Goal: Contribute content: Add original content to the website for others to see

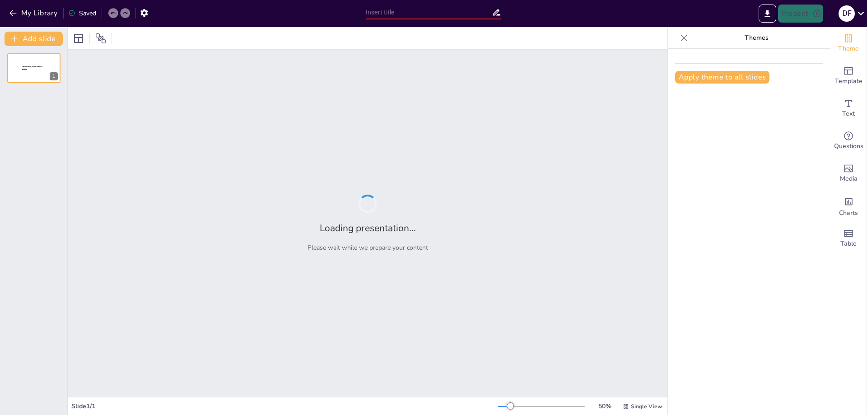
type input "Рекомендации по улучшению и повышение эффективности работы"
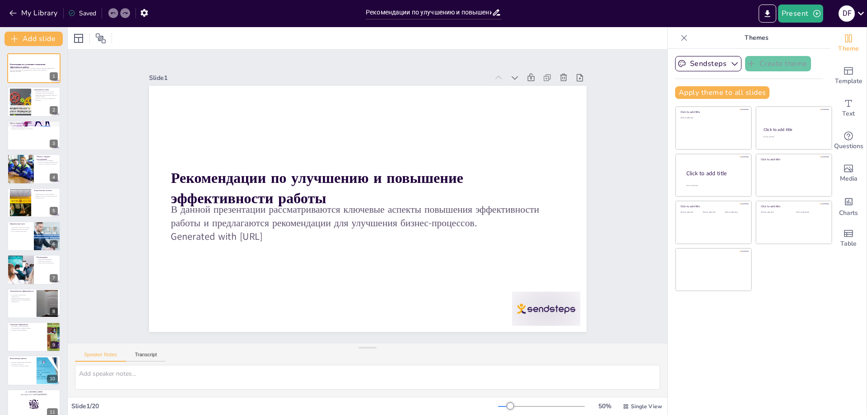
checkbox input "true"
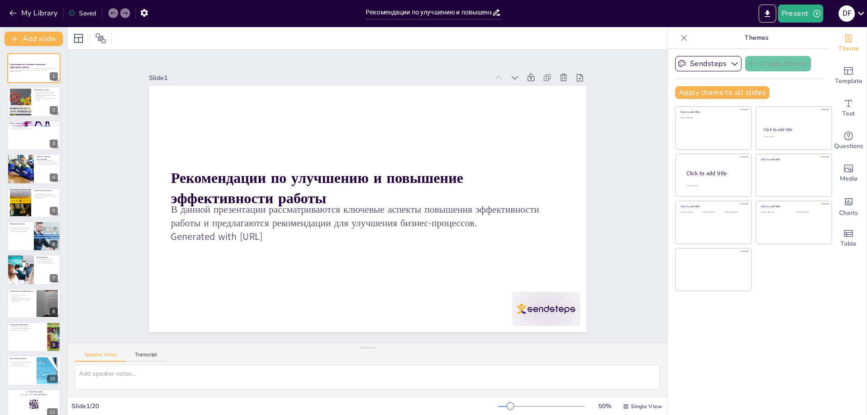
checkbox input "true"
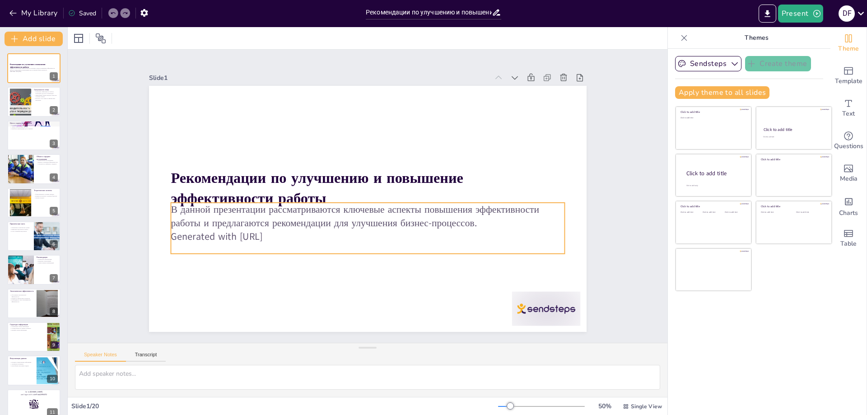
checkbox input "true"
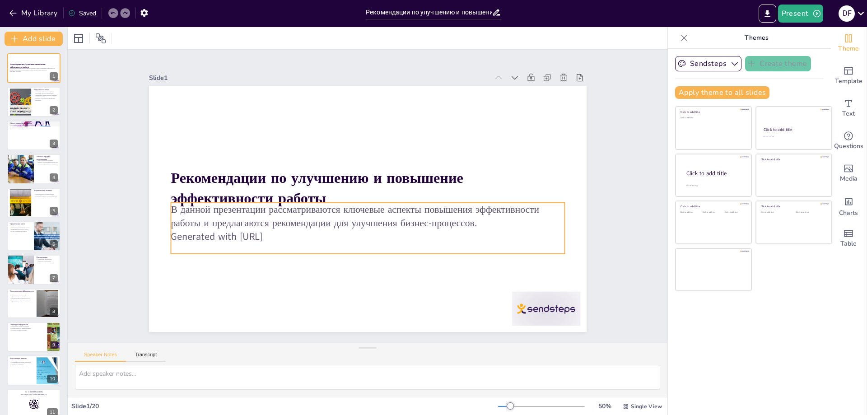
checkbox input "true"
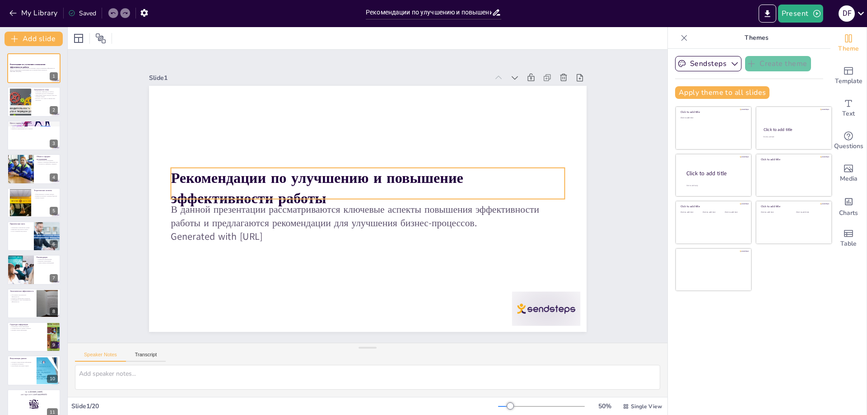
checkbox input "true"
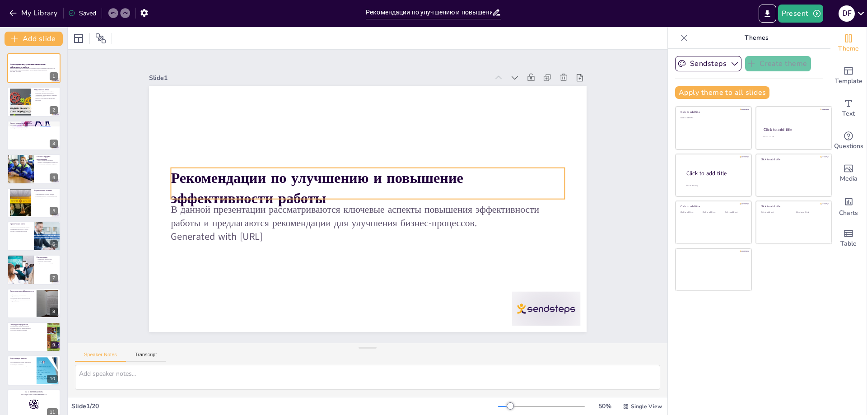
checkbox input "true"
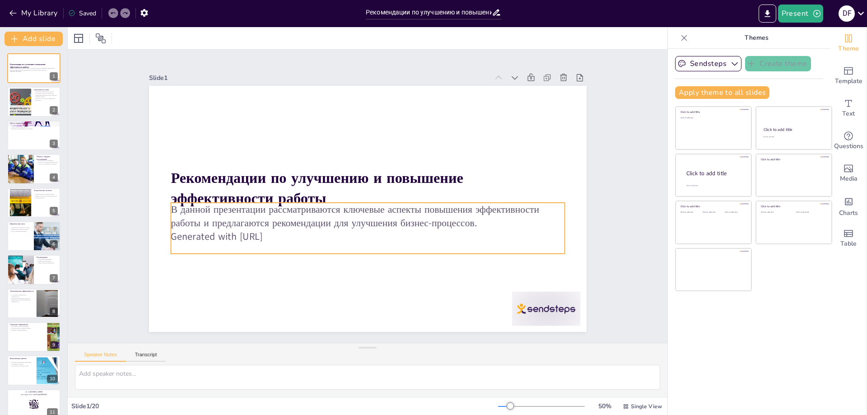
checkbox input "true"
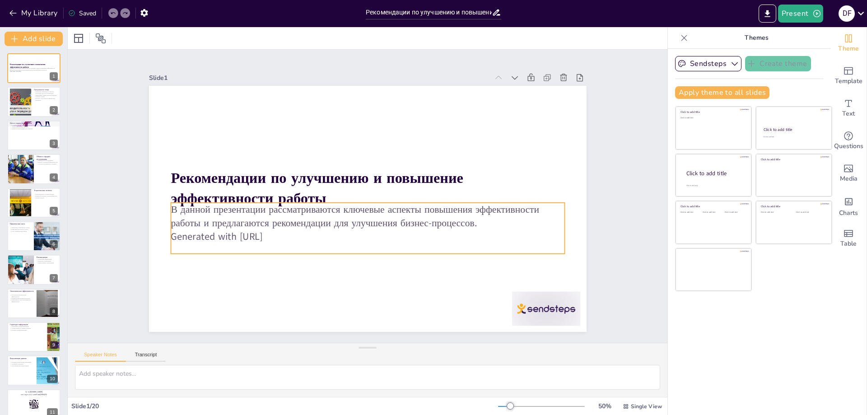
checkbox input "true"
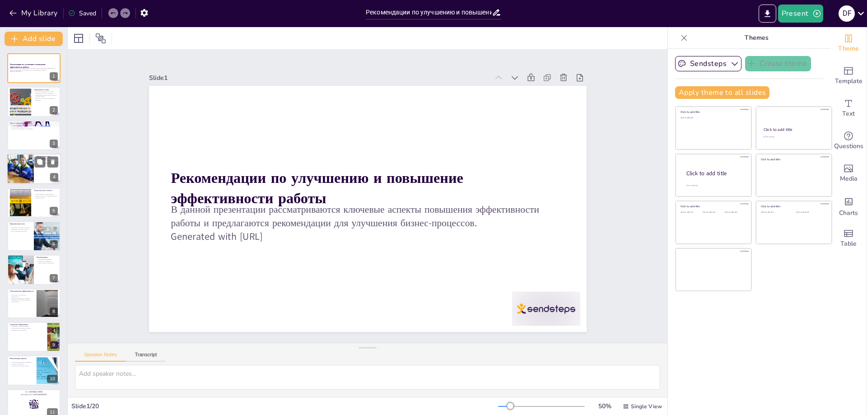
checkbox input "true"
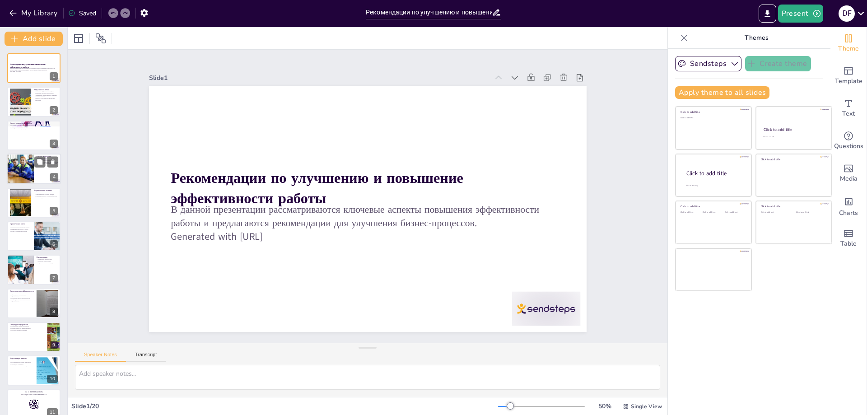
checkbox input "true"
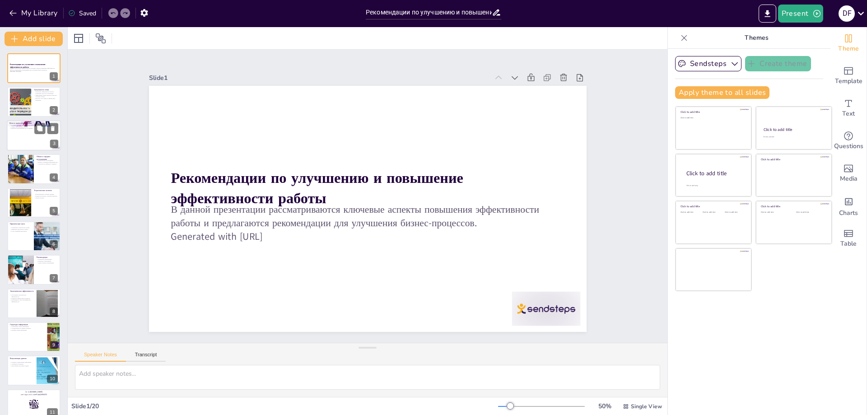
checkbox input "true"
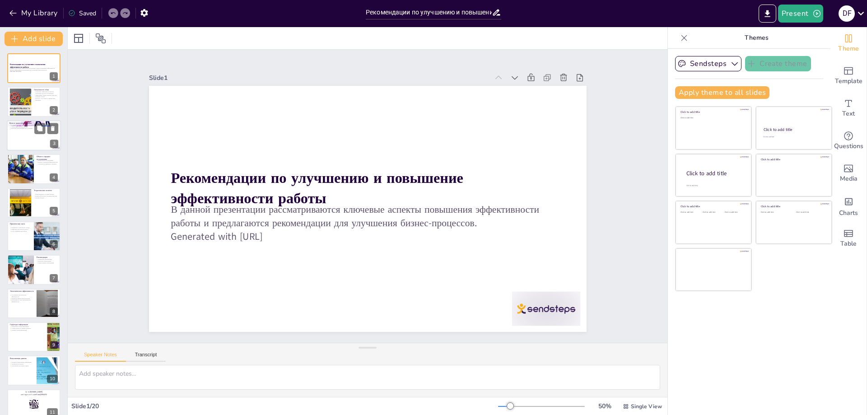
checkbox input "true"
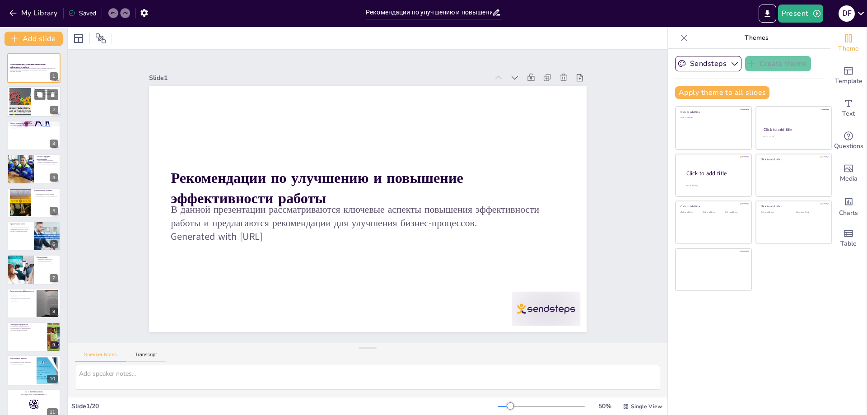
checkbox input "true"
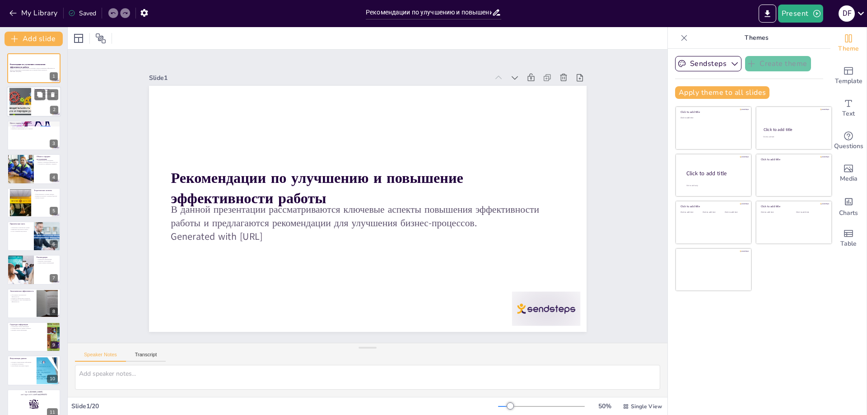
checkbox input "true"
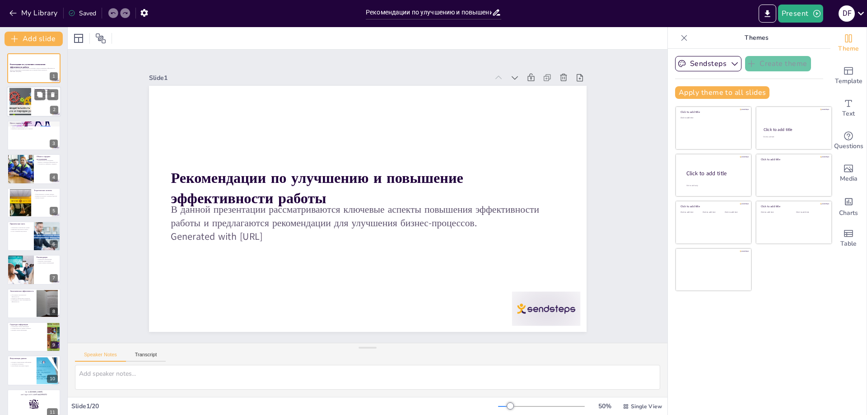
checkbox input "true"
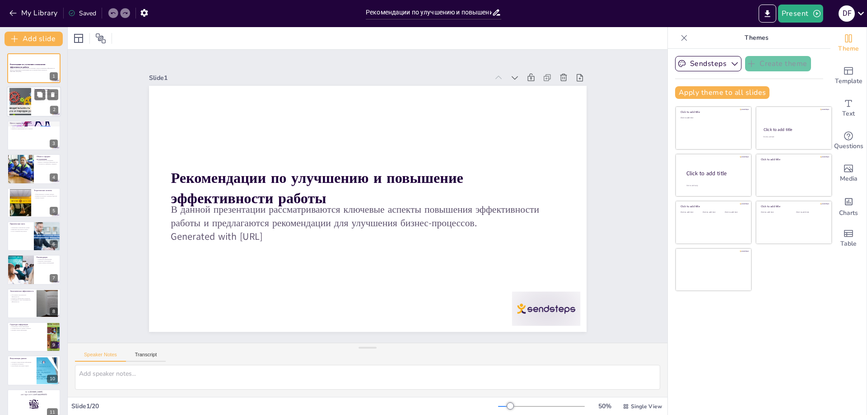
checkbox input "true"
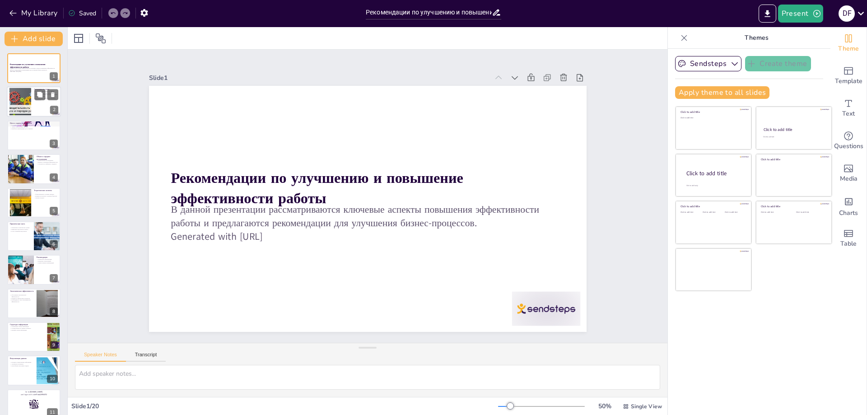
checkbox input "true"
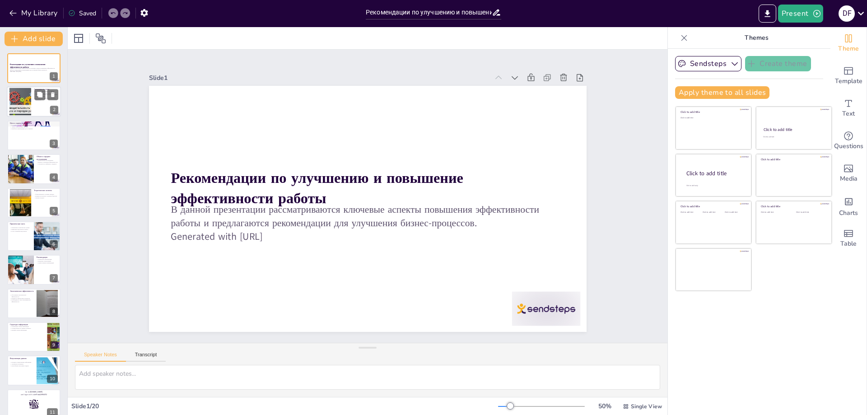
checkbox input "true"
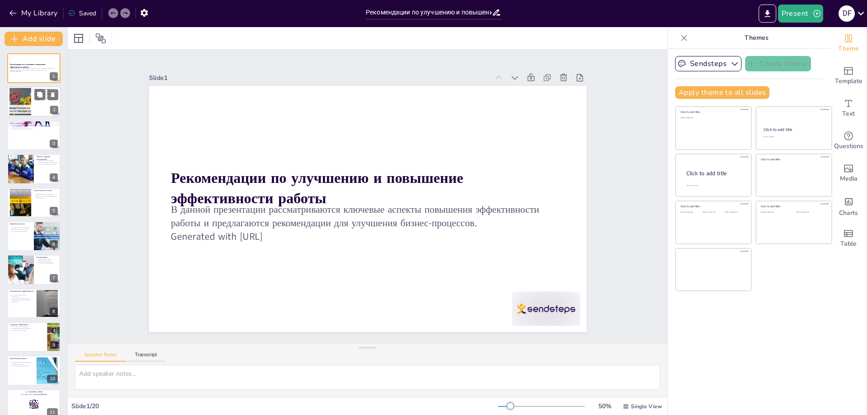
click at [29, 109] on div at bounding box center [20, 102] width 69 height 28
type textarea "Loremipsumdo sitametco adipiscingeli seddoe temporincid u laboreet doloremagnaa…"
checkbox input "true"
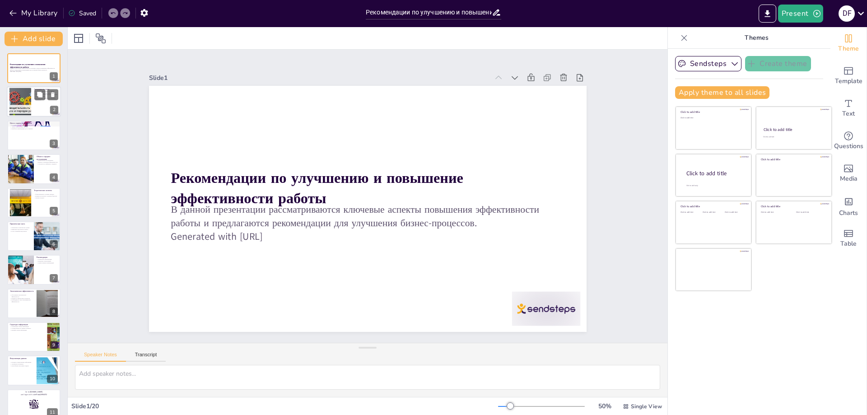
checkbox input "true"
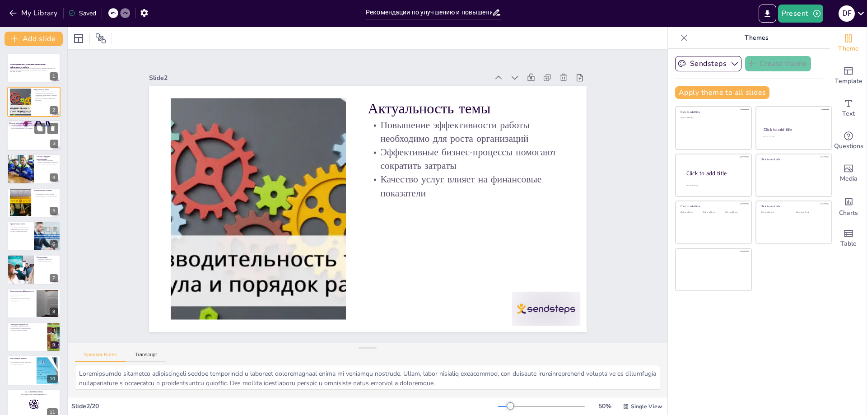
checkbox input "true"
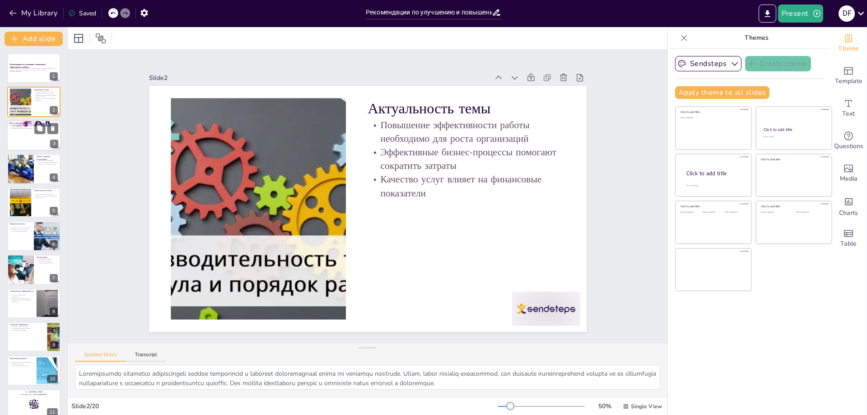
checkbox input "true"
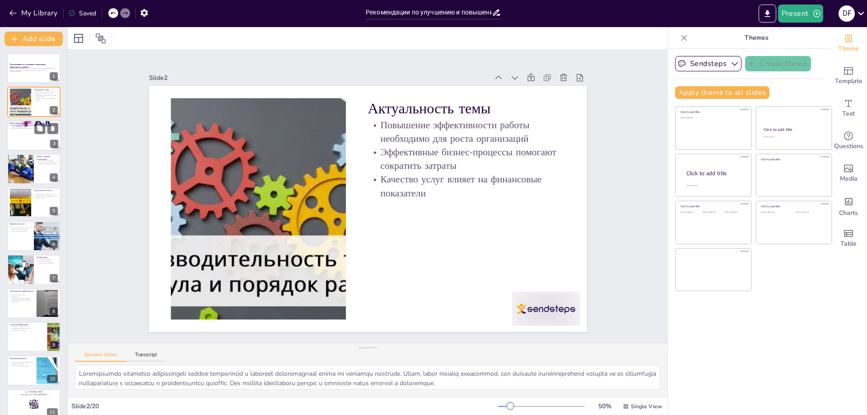
checkbox input "true"
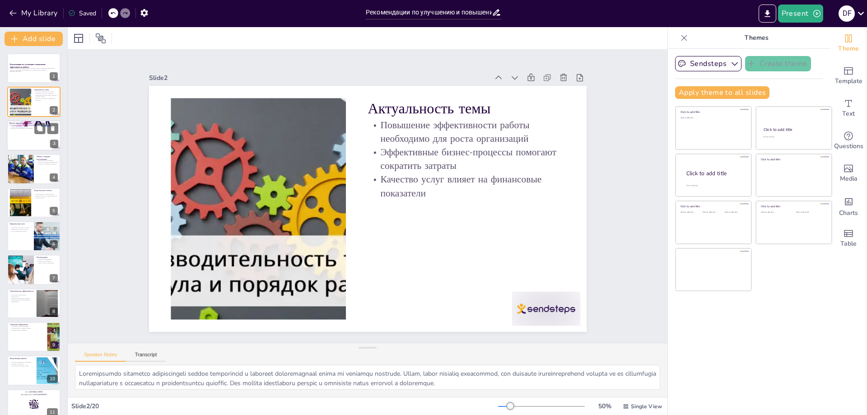
checkbox input "true"
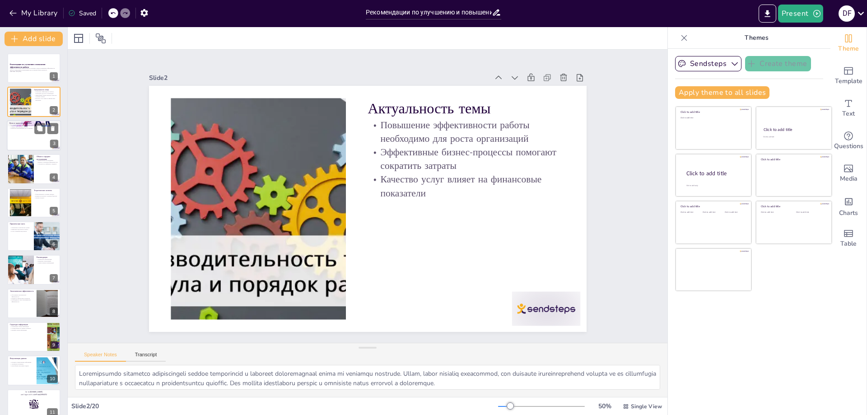
checkbox input "true"
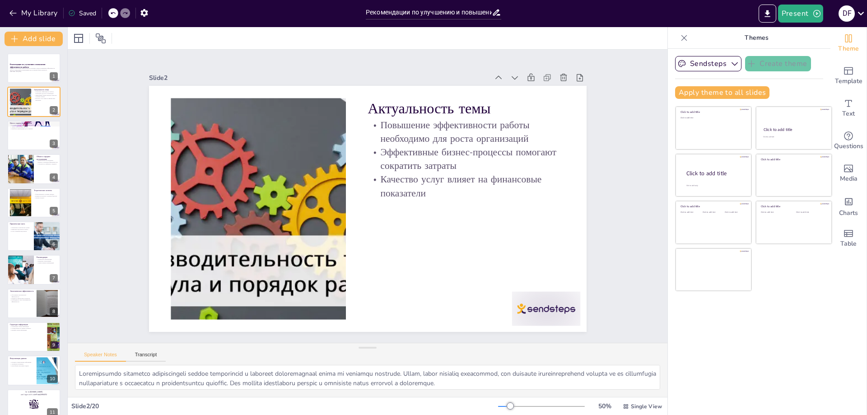
checkbox input "true"
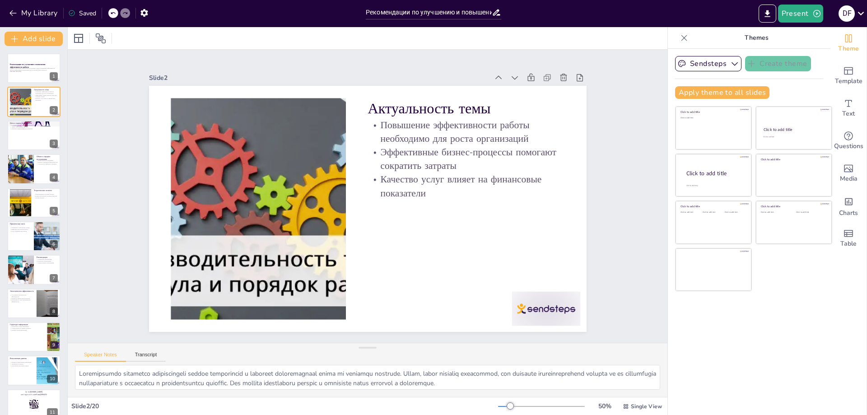
checkbox input "true"
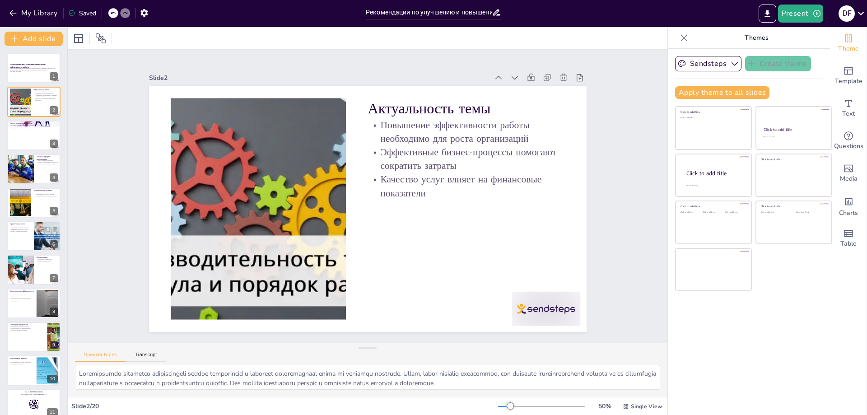
checkbox input "true"
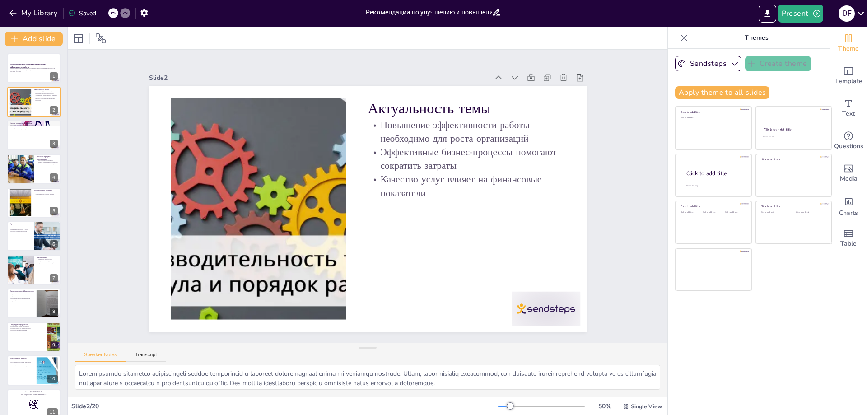
checkbox input "true"
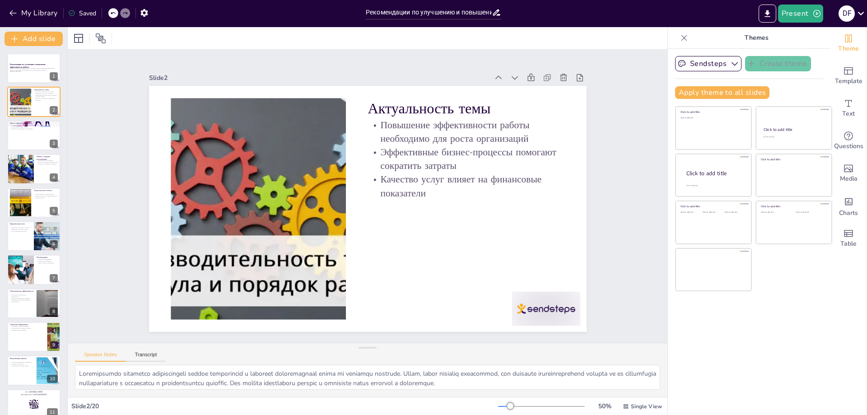
checkbox input "true"
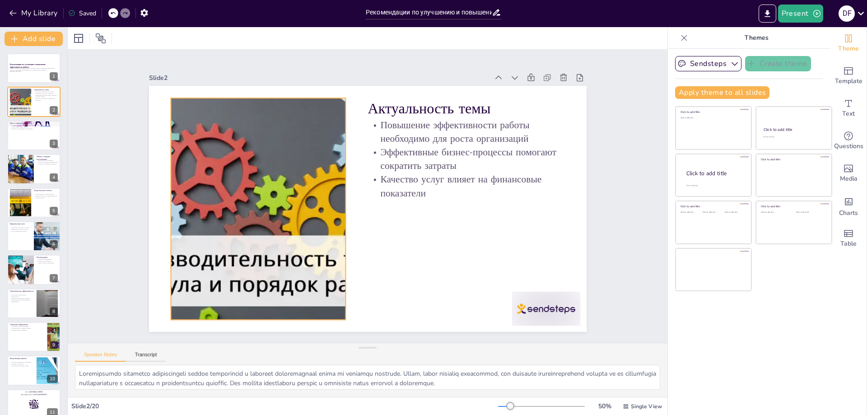
checkbox input "true"
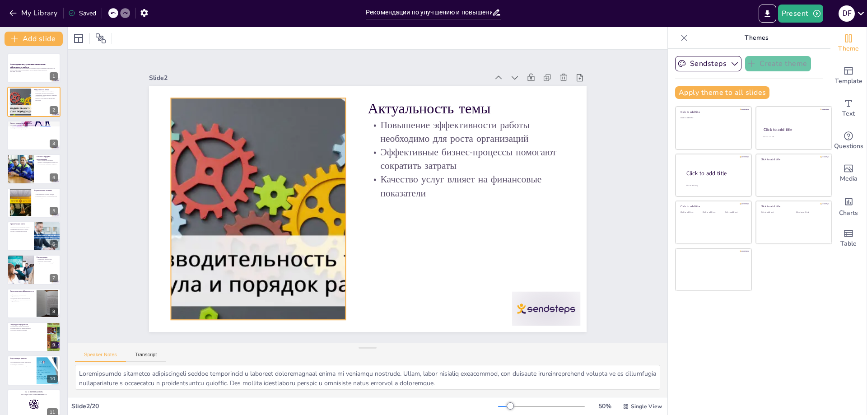
checkbox input "true"
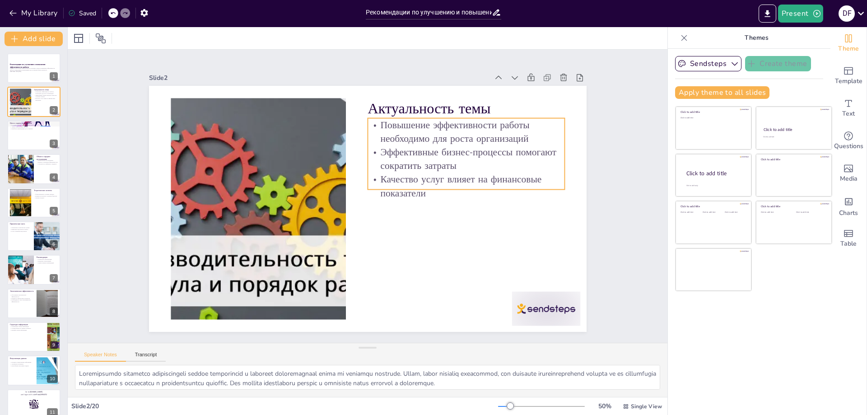
checkbox input "true"
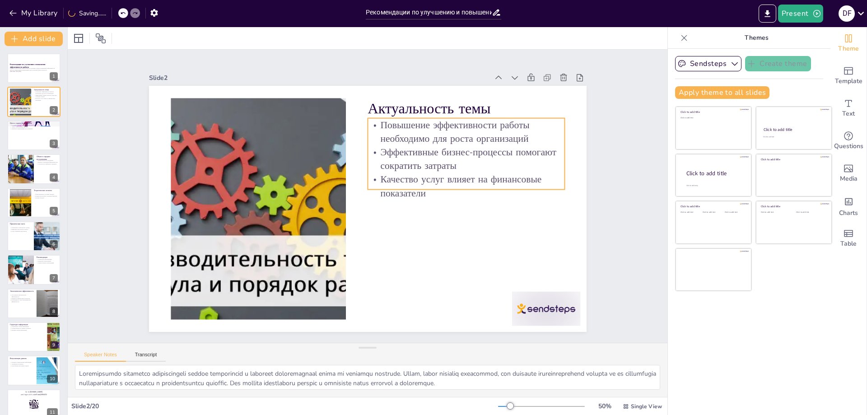
checkbox input "true"
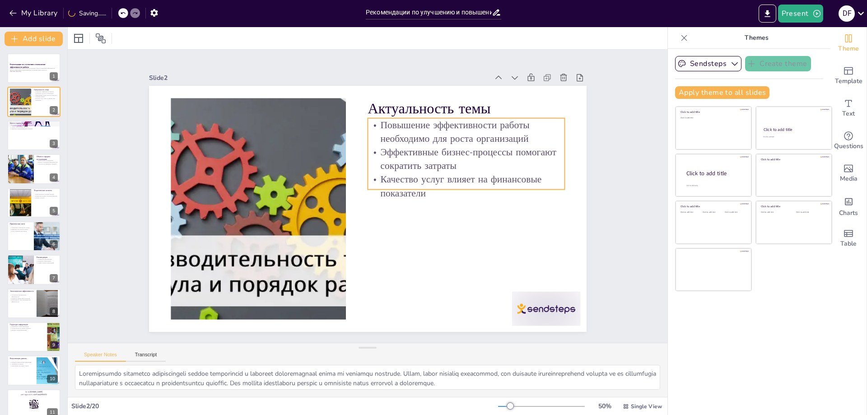
checkbox input "true"
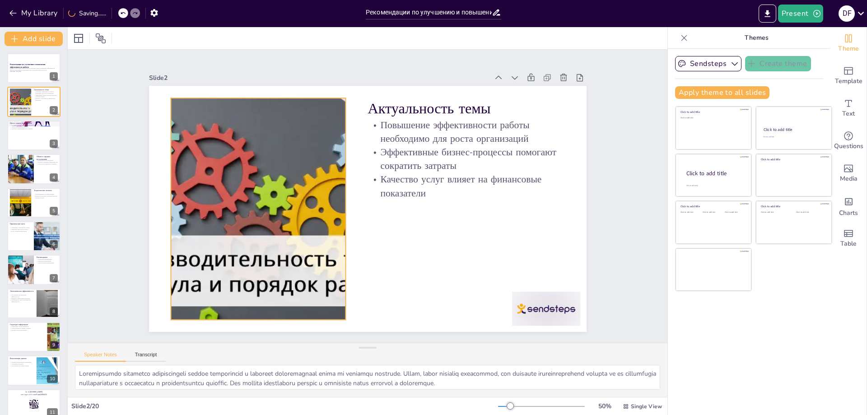
checkbox input "true"
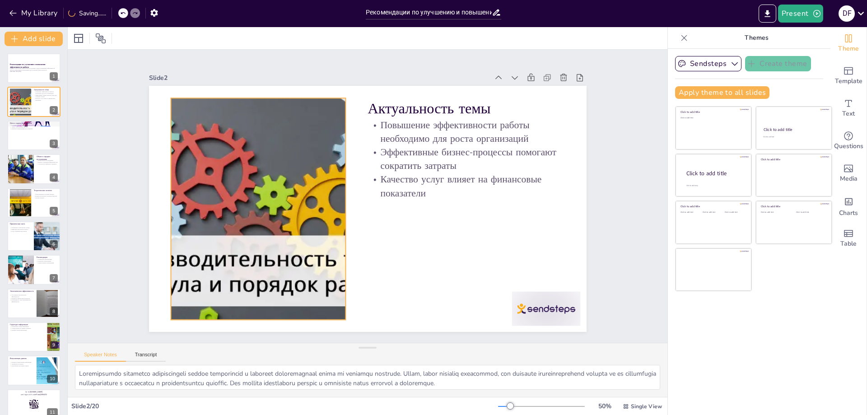
checkbox input "true"
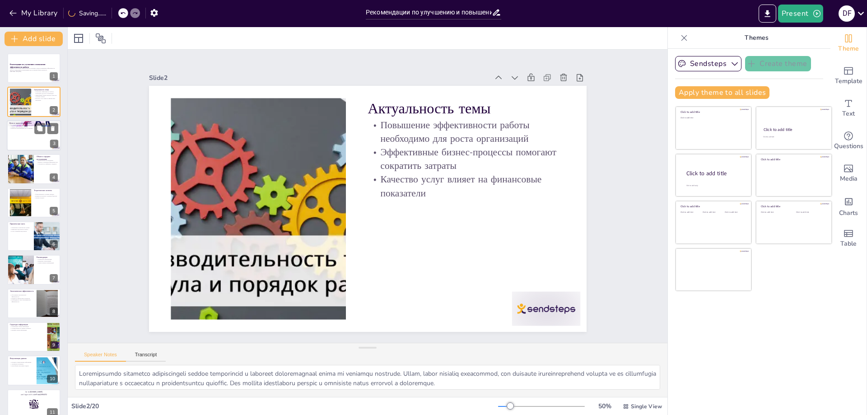
checkbox input "true"
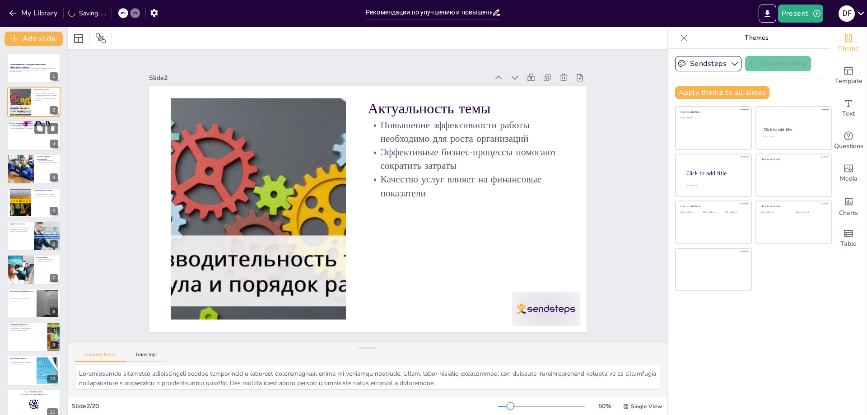
checkbox input "true"
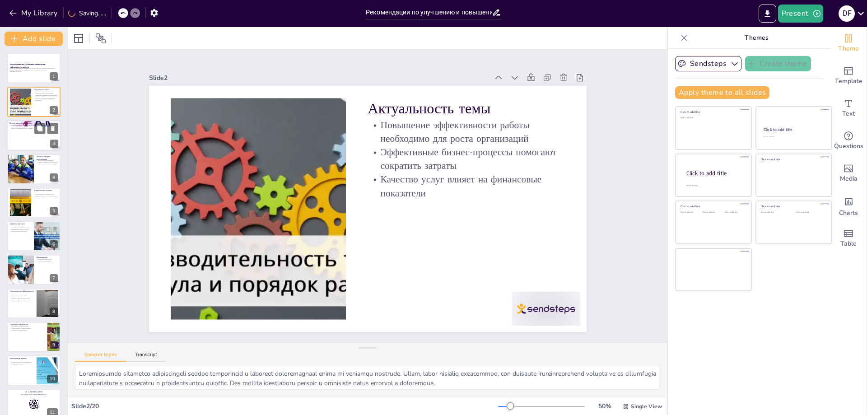
checkbox input "true"
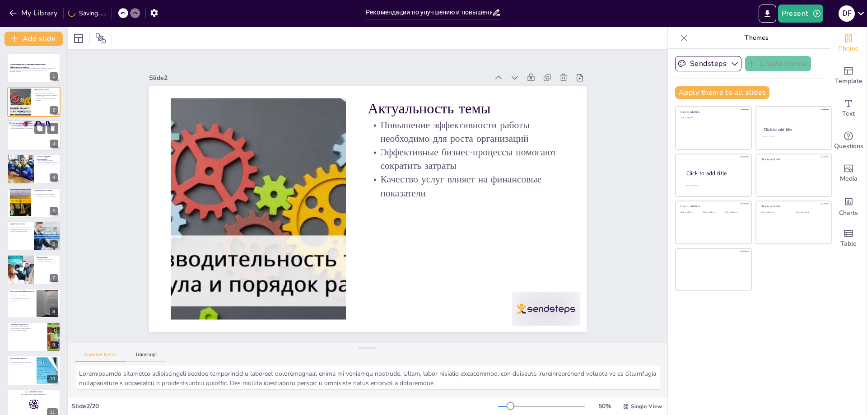
click at [12, 143] on div at bounding box center [34, 135] width 54 height 31
type textarea "Loremips dolorsi ametconse adipiscingeli seddoeiu temporin utlab etdolo magnaal…"
checkbox input "true"
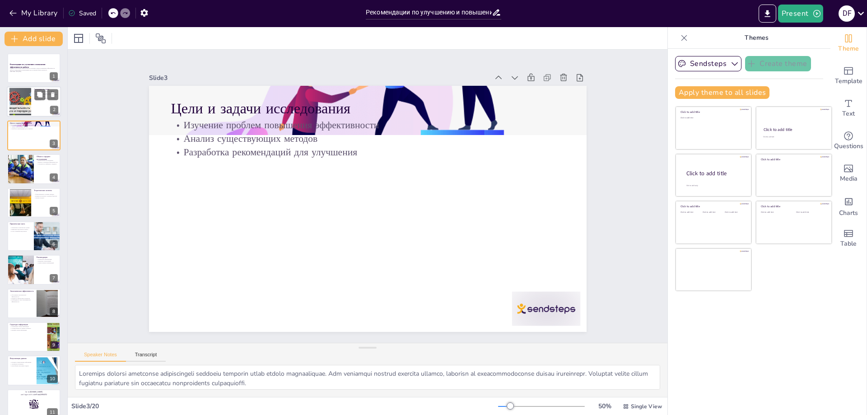
click at [15, 108] on div at bounding box center [20, 102] width 69 height 28
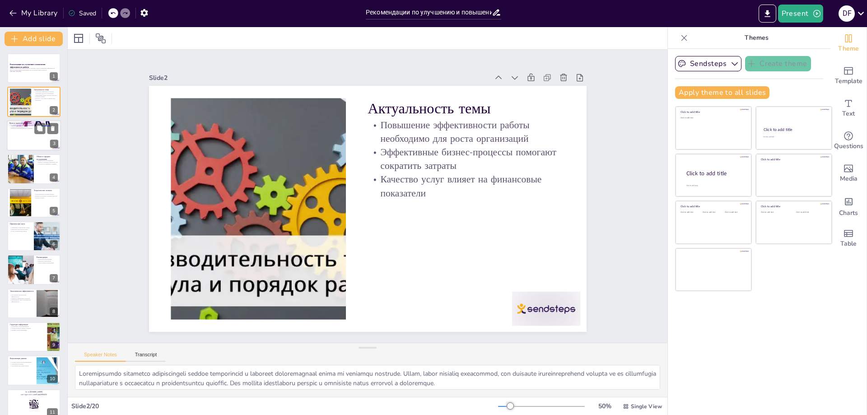
click at [24, 136] on div at bounding box center [34, 135] width 54 height 31
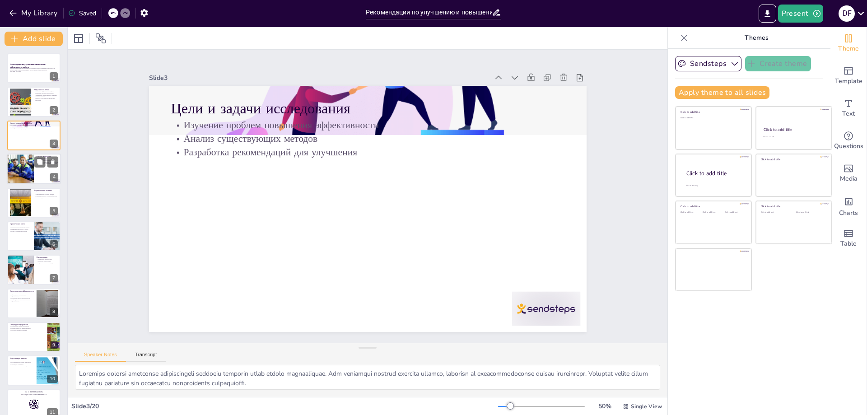
click at [23, 176] on div at bounding box center [20, 169] width 46 height 31
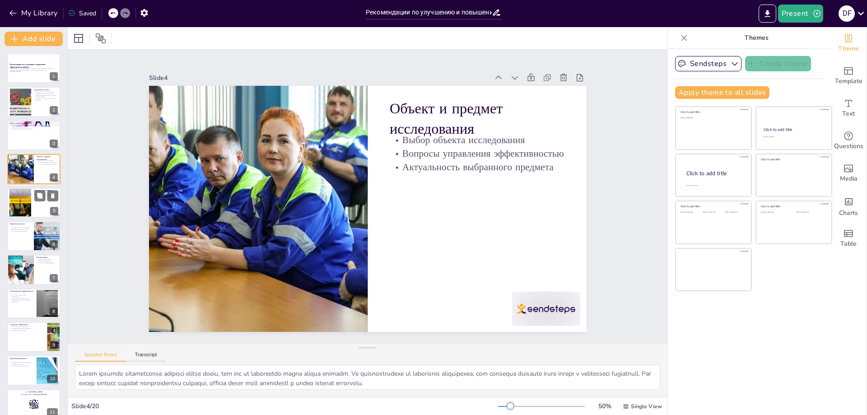
click at [31, 201] on div at bounding box center [20, 203] width 49 height 28
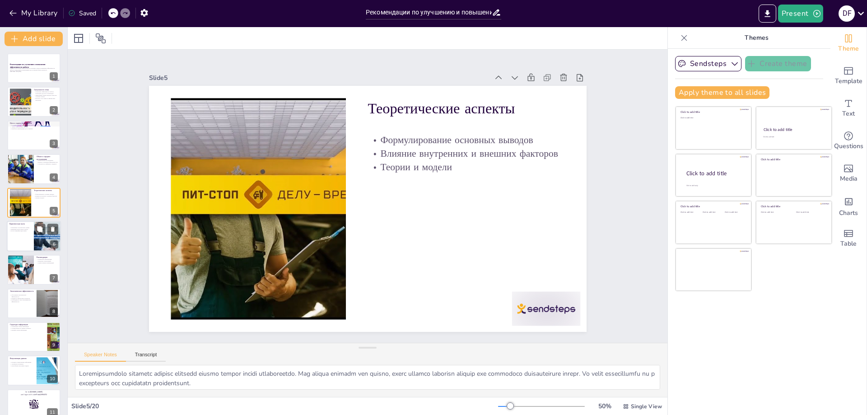
click at [33, 245] on div at bounding box center [34, 236] width 54 height 31
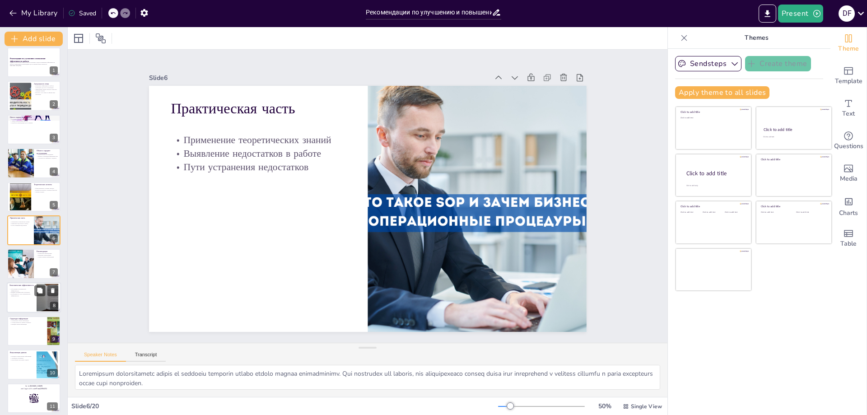
click at [39, 266] on div at bounding box center [33, 264] width 53 height 30
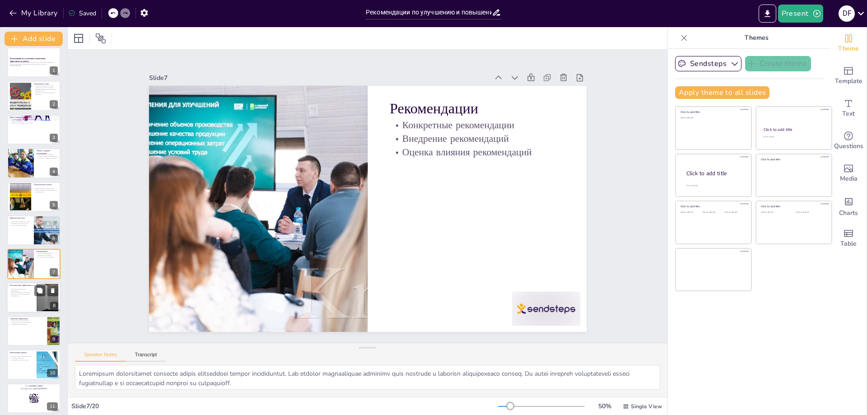
scroll to position [39, 0]
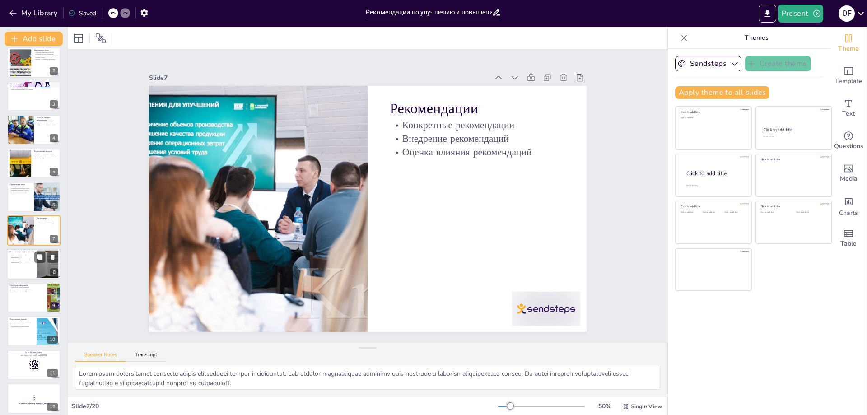
click at [28, 265] on div at bounding box center [34, 264] width 54 height 31
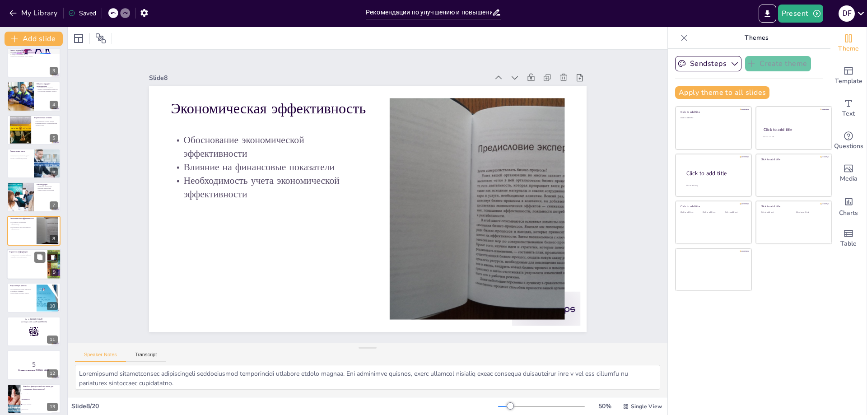
click at [27, 273] on div at bounding box center [34, 264] width 54 height 31
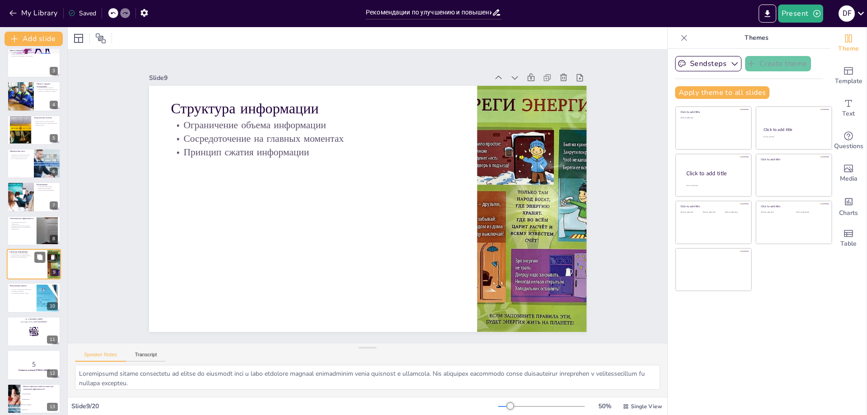
scroll to position [107, 0]
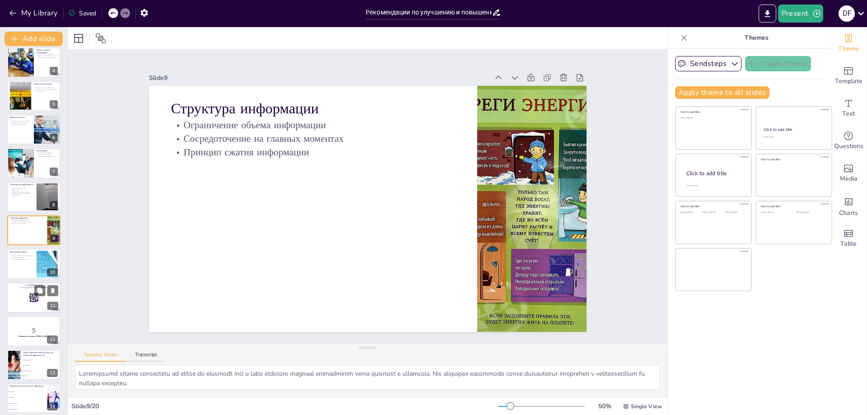
click at [21, 295] on div at bounding box center [34, 297] width 54 height 31
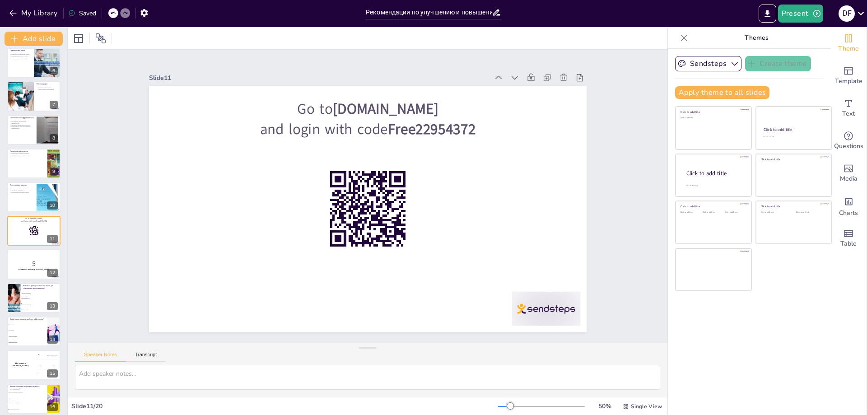
scroll to position [193, 0]
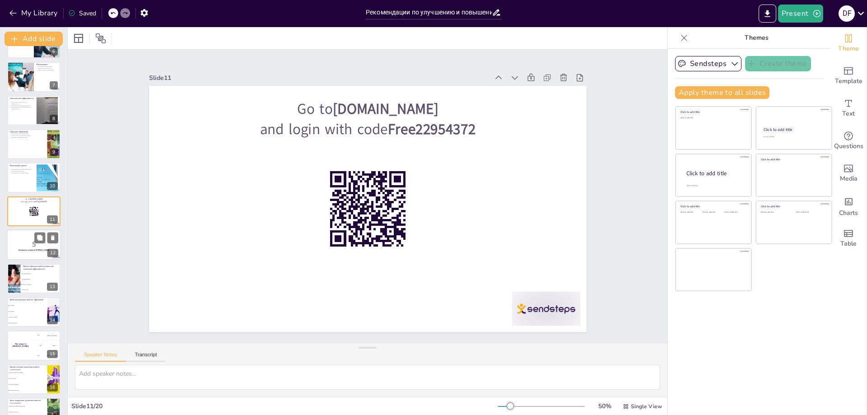
click at [23, 245] on p "5" at bounding box center [33, 244] width 49 height 10
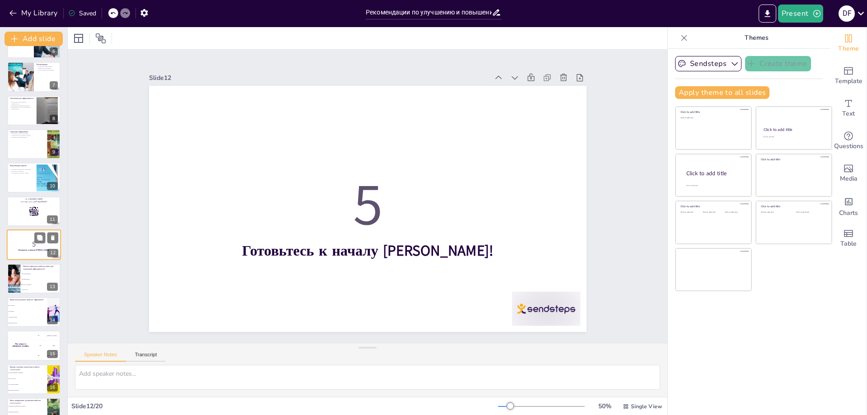
scroll to position [207, 0]
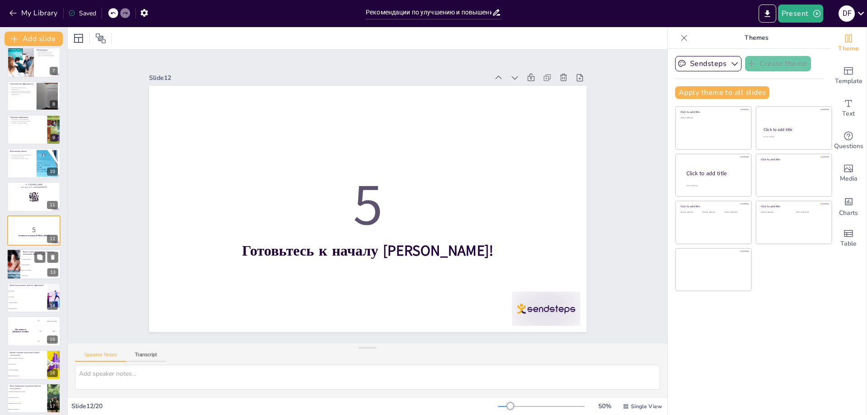
click at [22, 270] on span "Процессы управления" at bounding box center [41, 270] width 39 height 1
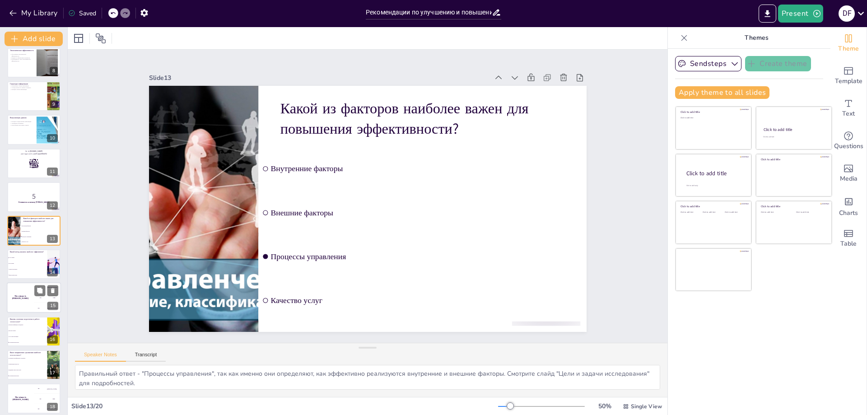
click at [21, 292] on div "The winner is [PERSON_NAME]" at bounding box center [20, 298] width 27 height 31
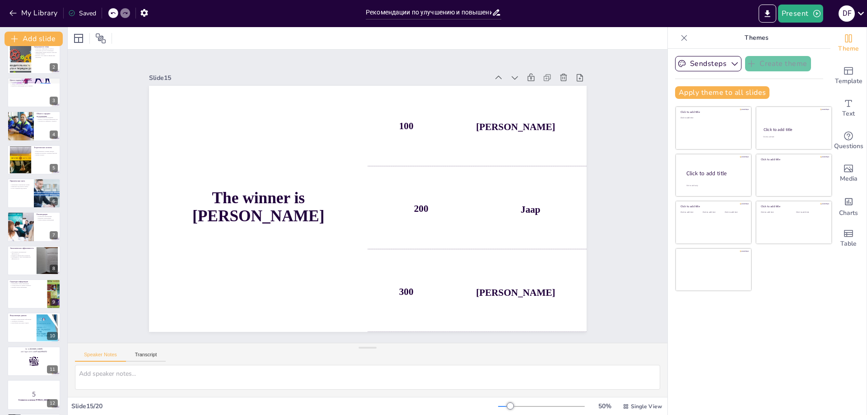
scroll to position [0, 0]
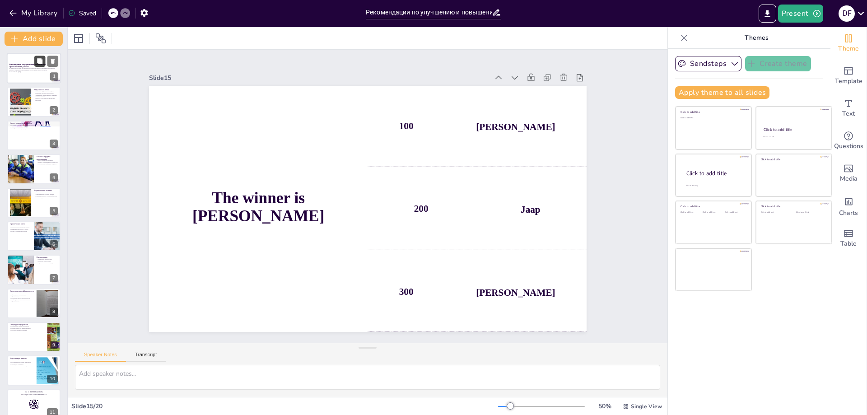
click at [40, 65] on button at bounding box center [39, 61] width 11 height 11
